Goal: Information Seeking & Learning: Learn about a topic

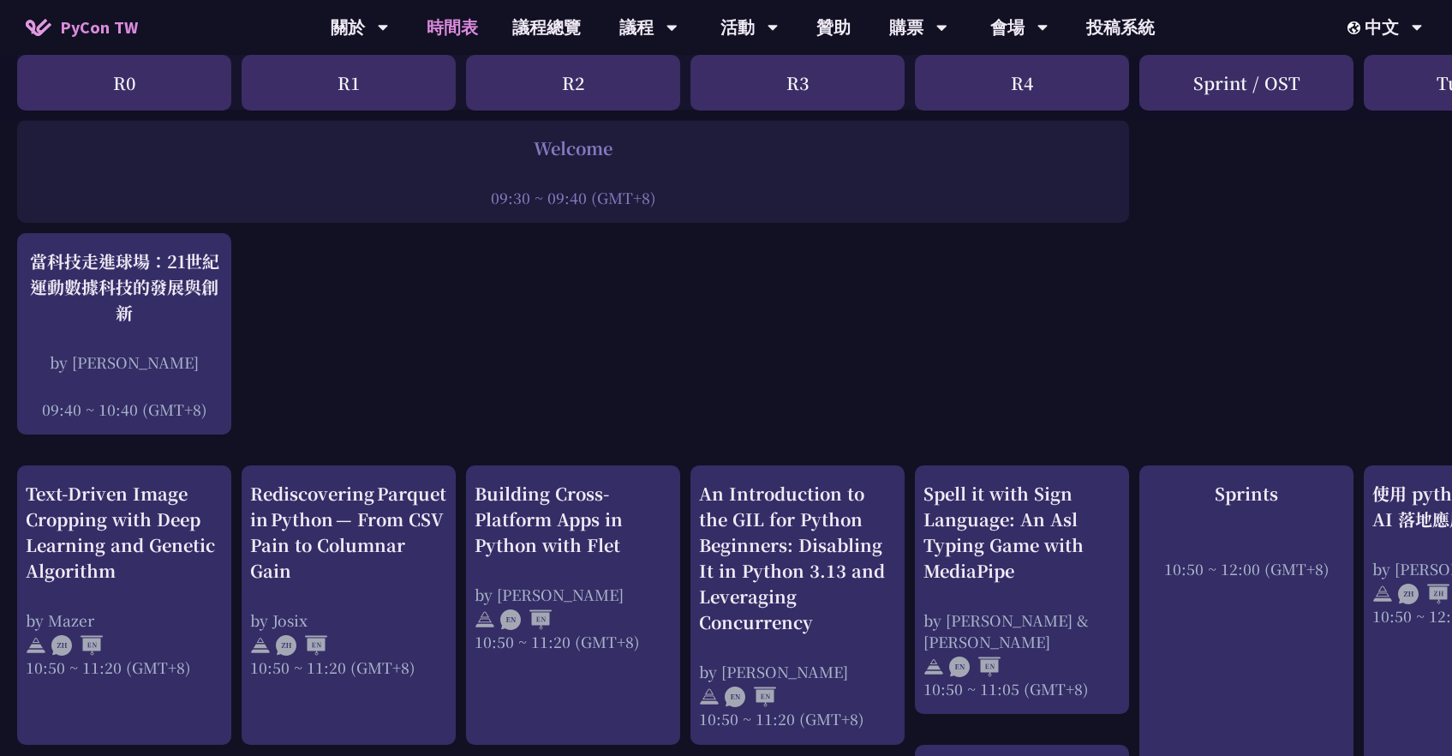
scroll to position [429, 0]
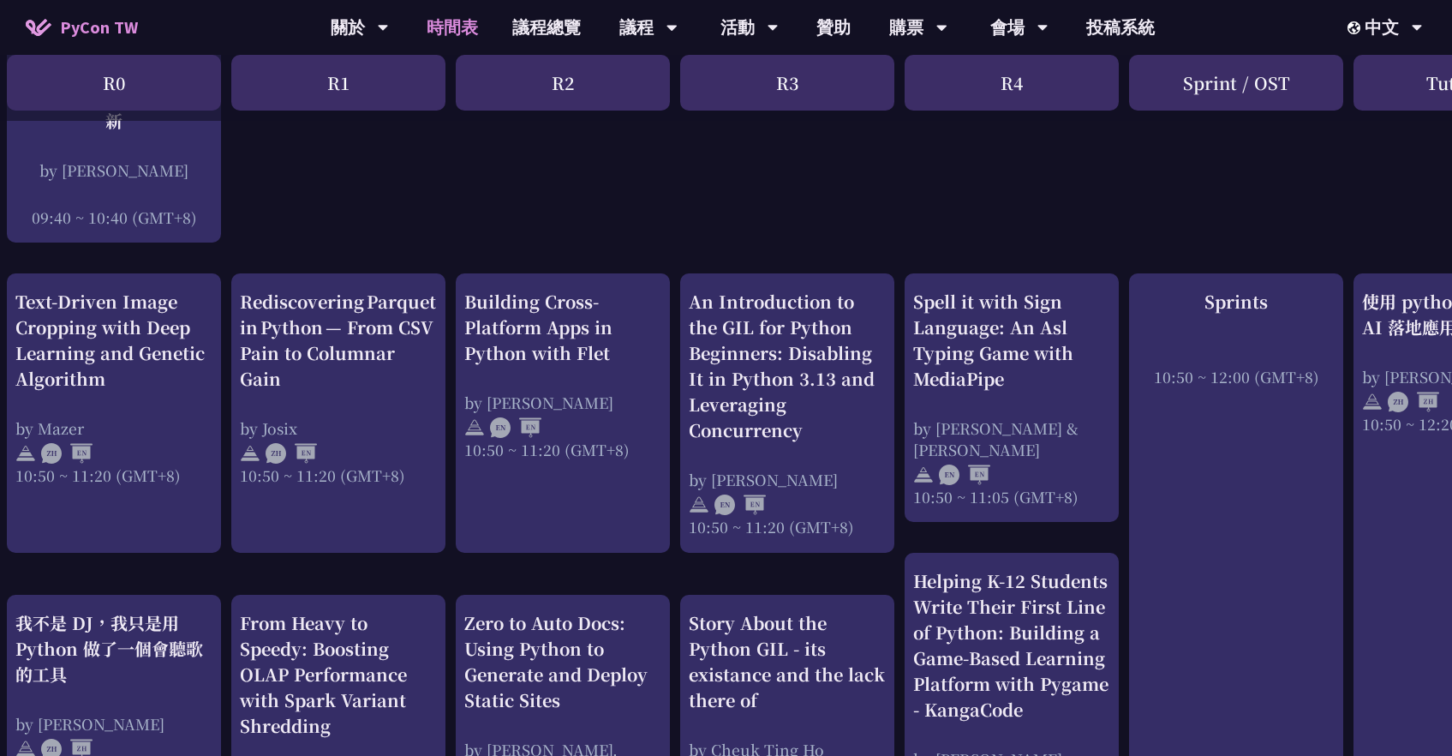
scroll to position [534, 0]
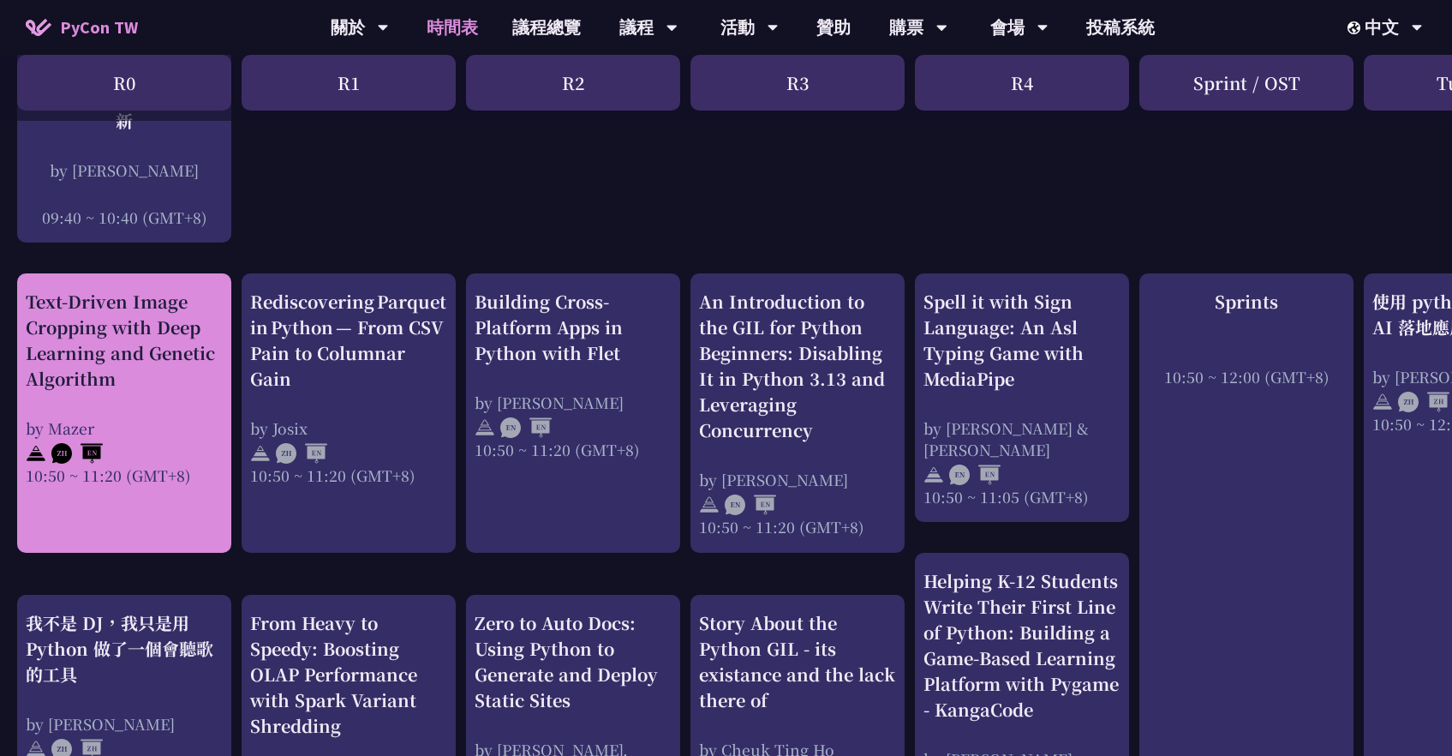
click at [152, 353] on div "Text-Driven Image Cropping with Deep Learning and Genetic Algorithm" at bounding box center [124, 340] width 197 height 103
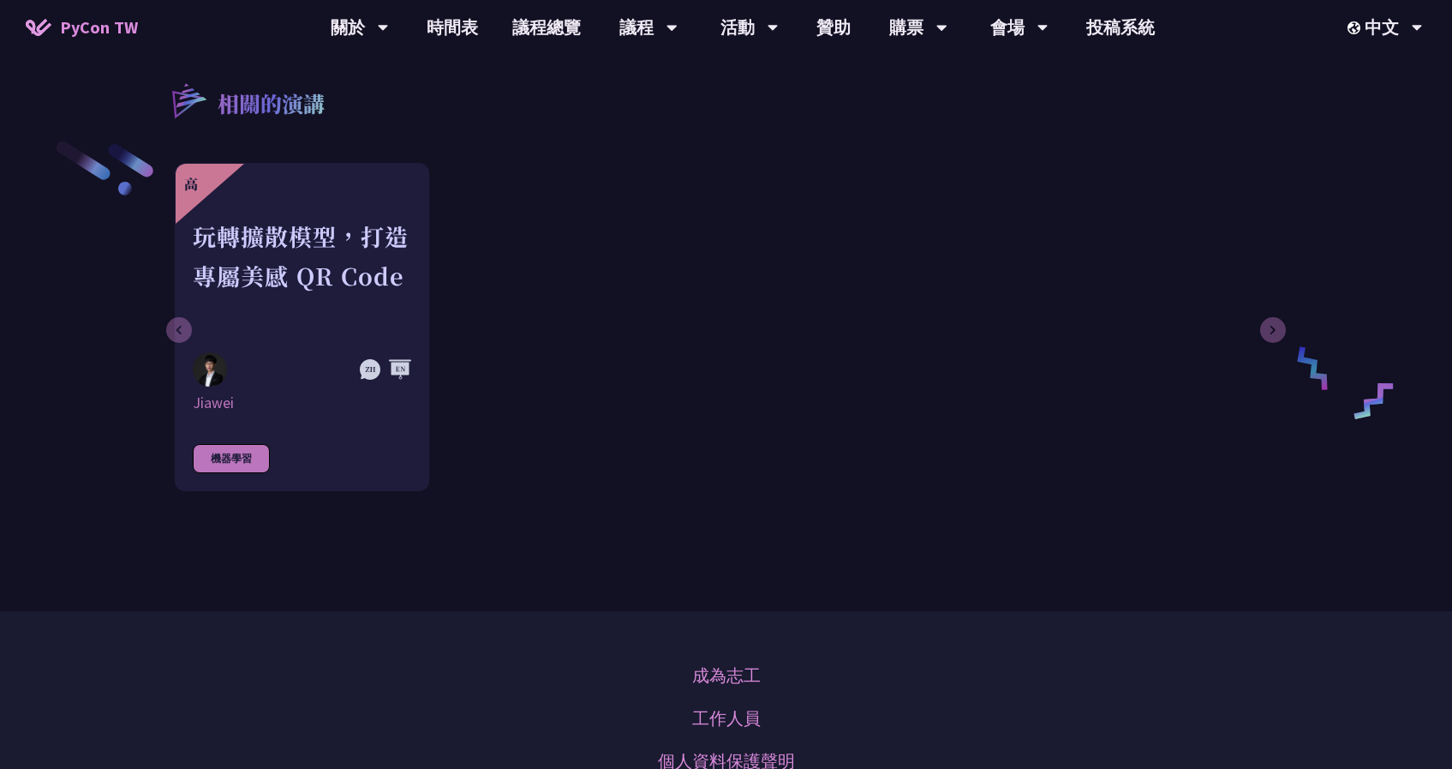
scroll to position [2157, 0]
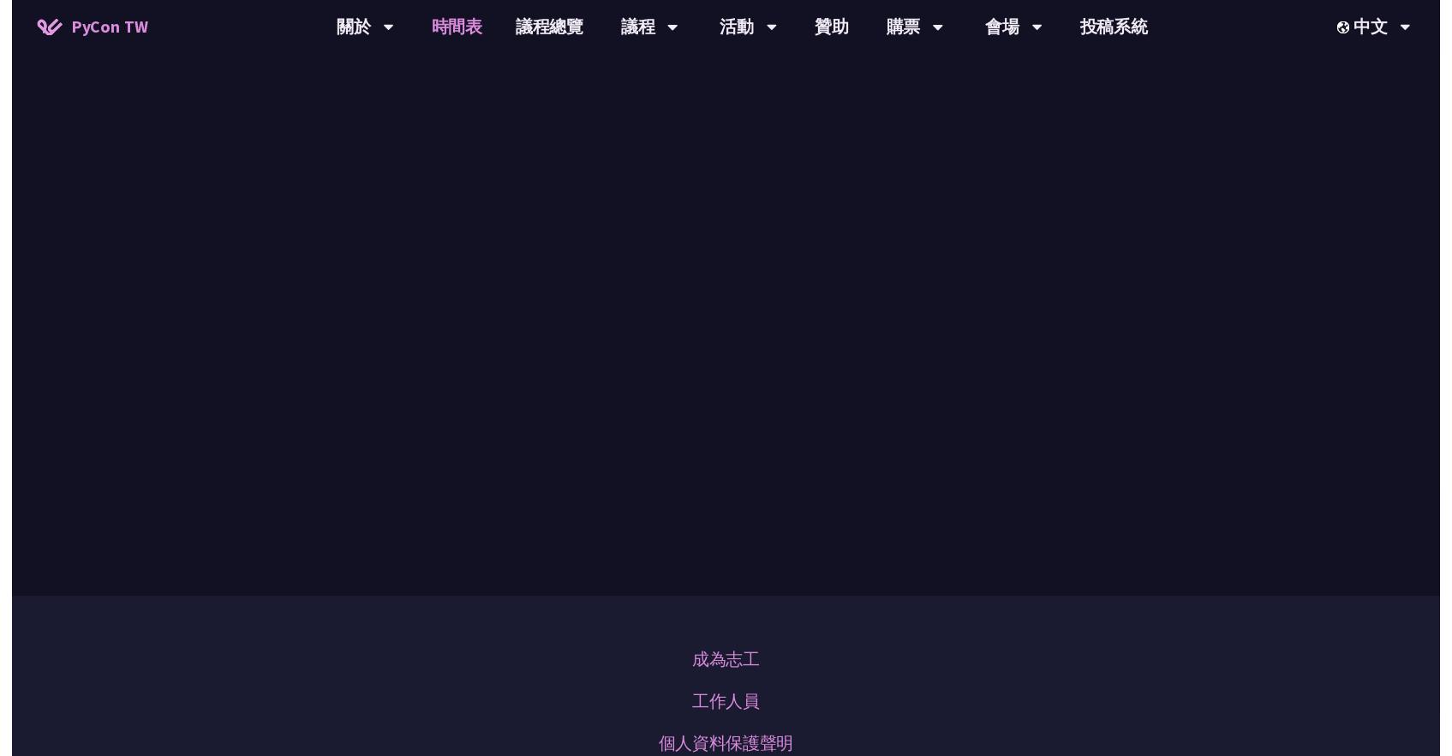
scroll to position [534, 0]
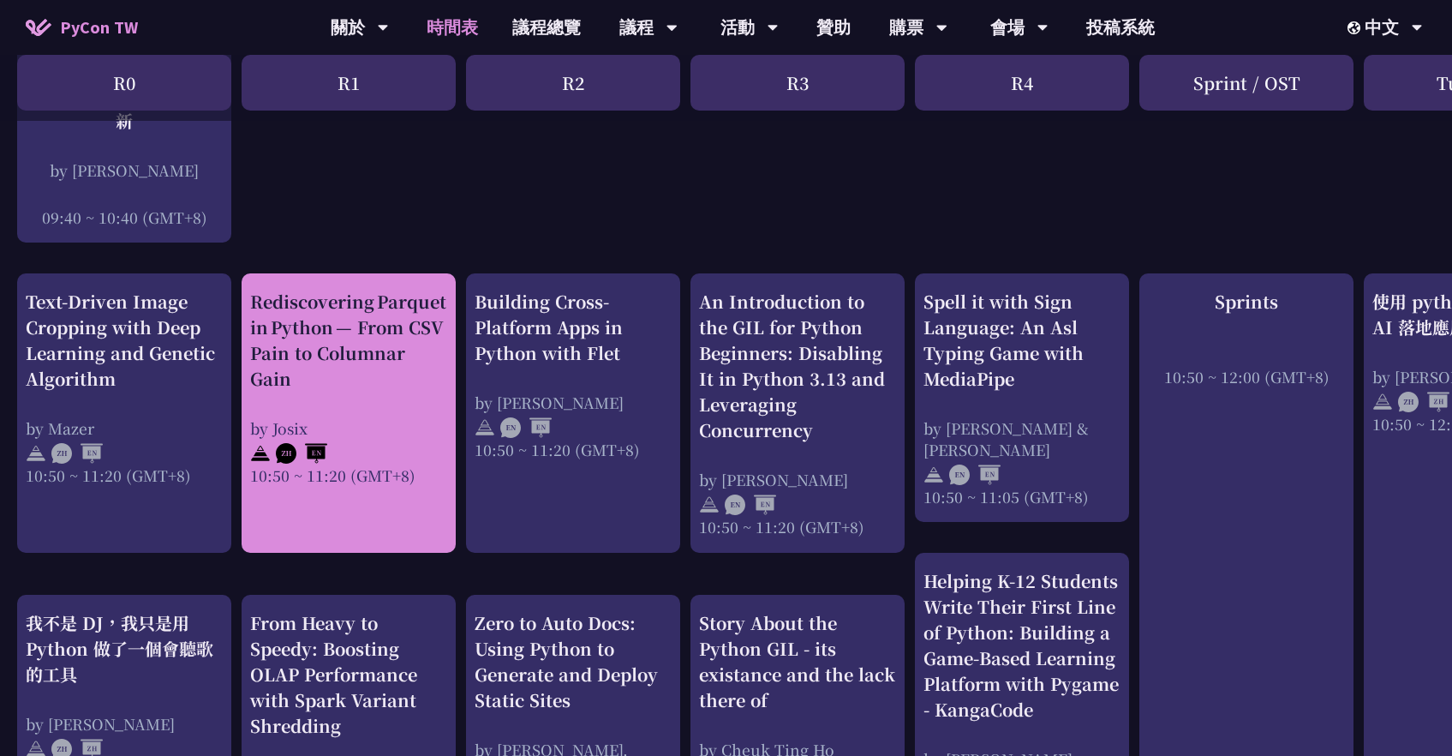
click at [408, 322] on div "Rediscovering Parquet in Python — From CSV Pain to Columnar Gain" at bounding box center [348, 340] width 197 height 103
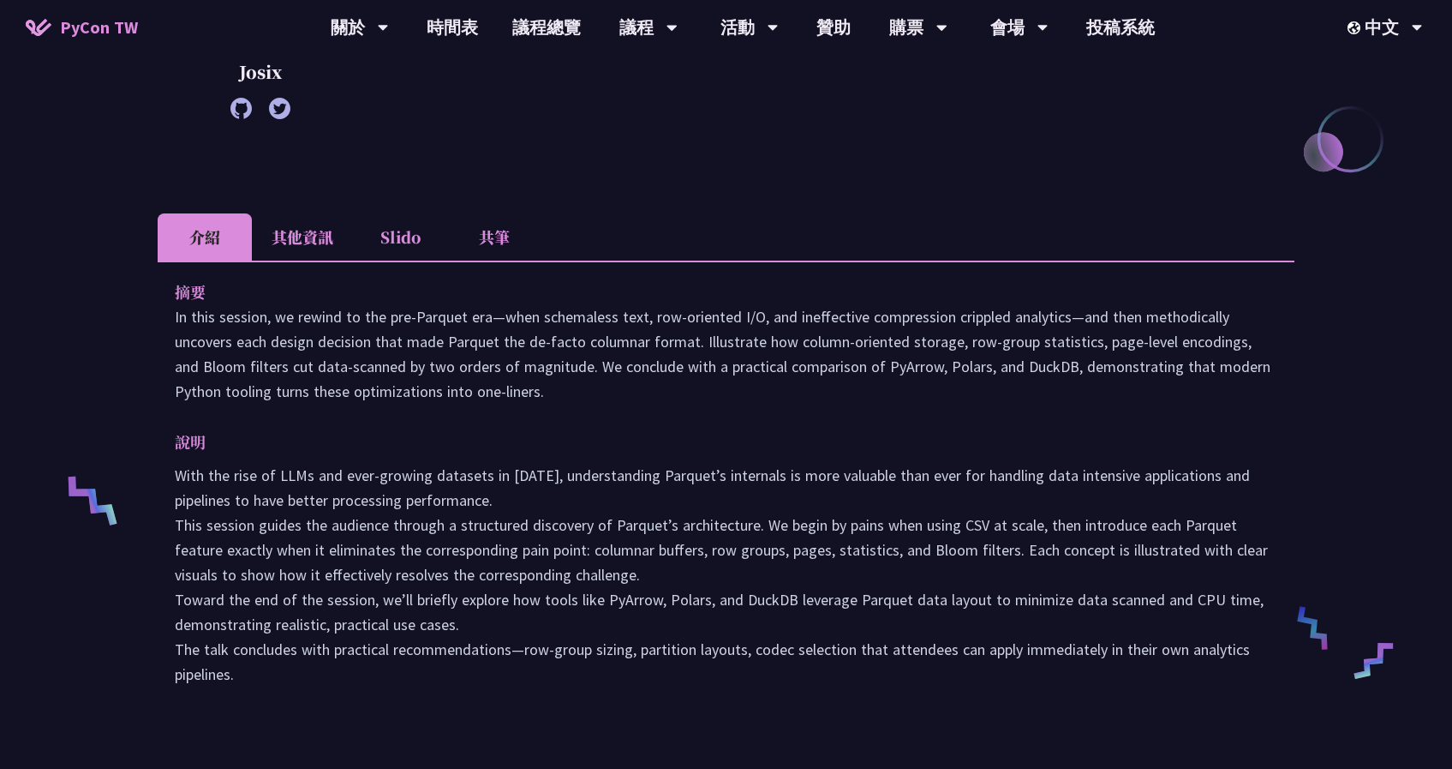
scroll to position [371, 0]
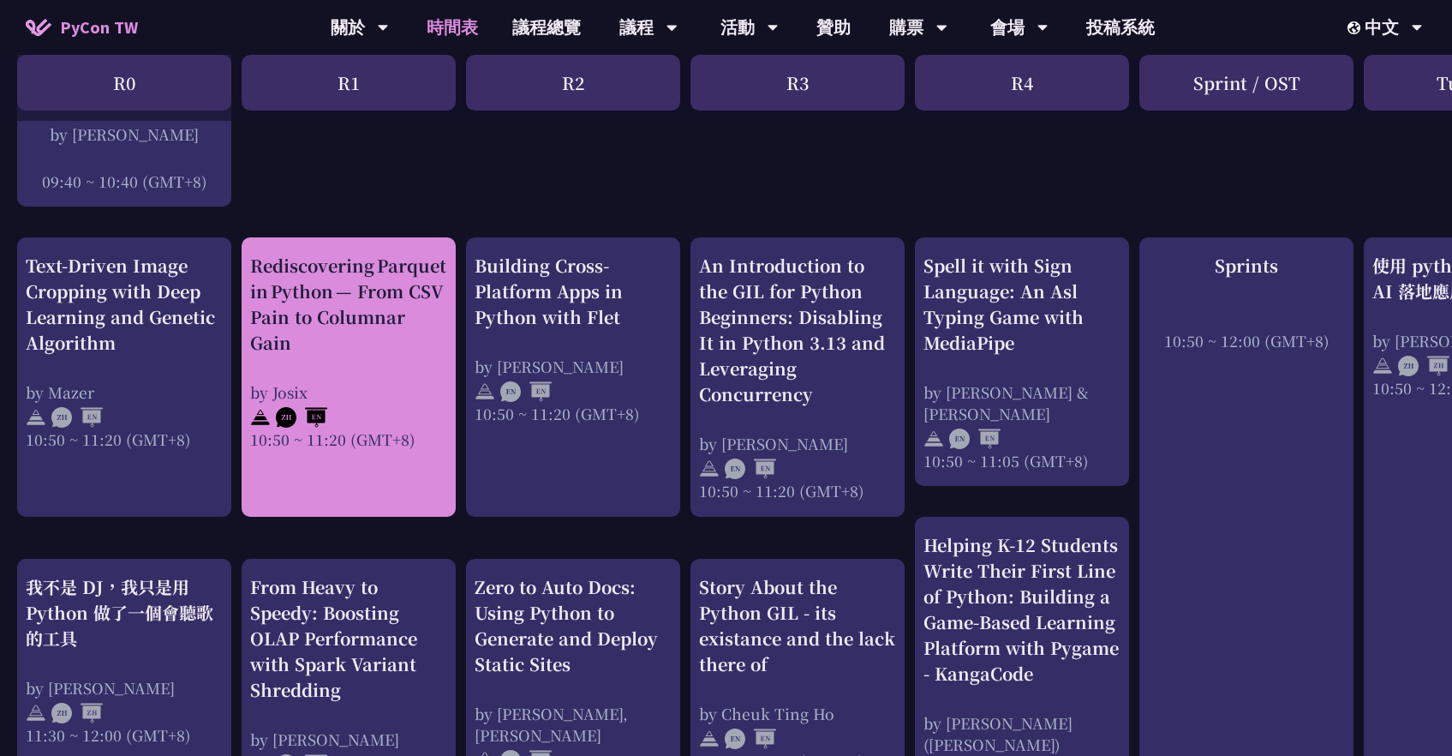
scroll to position [583, 0]
